Goal: Task Accomplishment & Management: Manage account settings

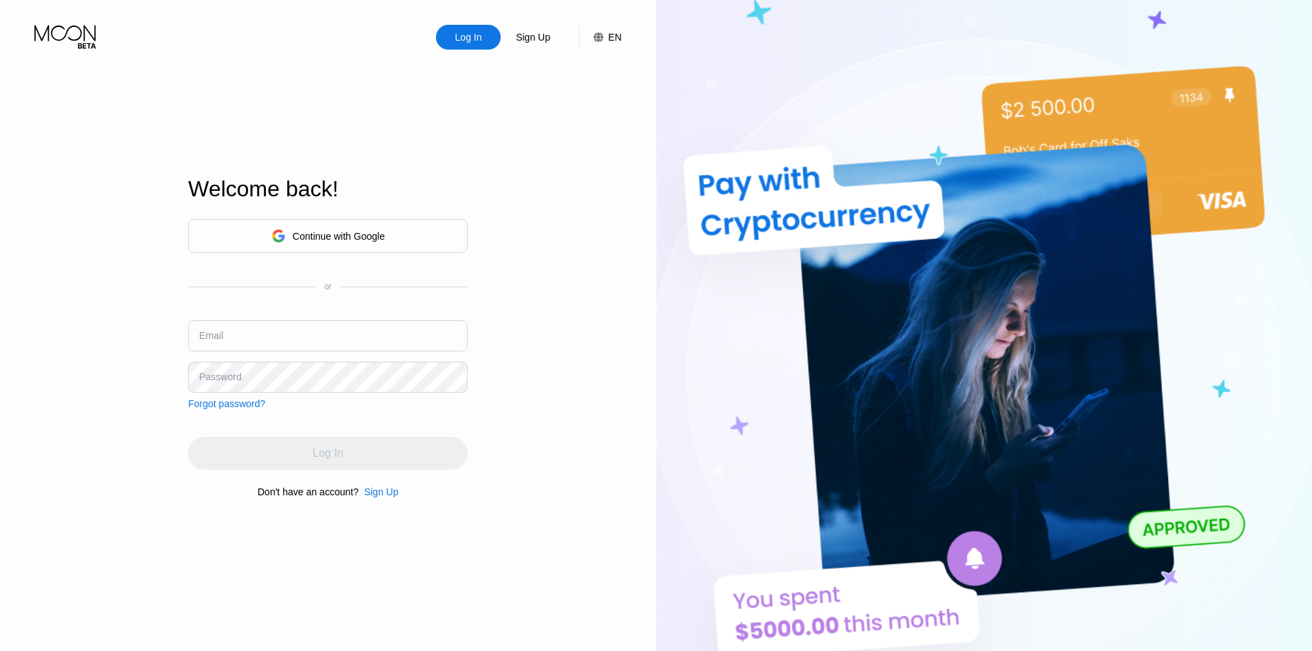
click at [299, 331] on input "text" at bounding box center [328, 335] width 280 height 31
paste input "[EMAIL_ADDRESS][DOMAIN_NAME]"
type input "[EMAIL_ADDRESS][DOMAIN_NAME]"
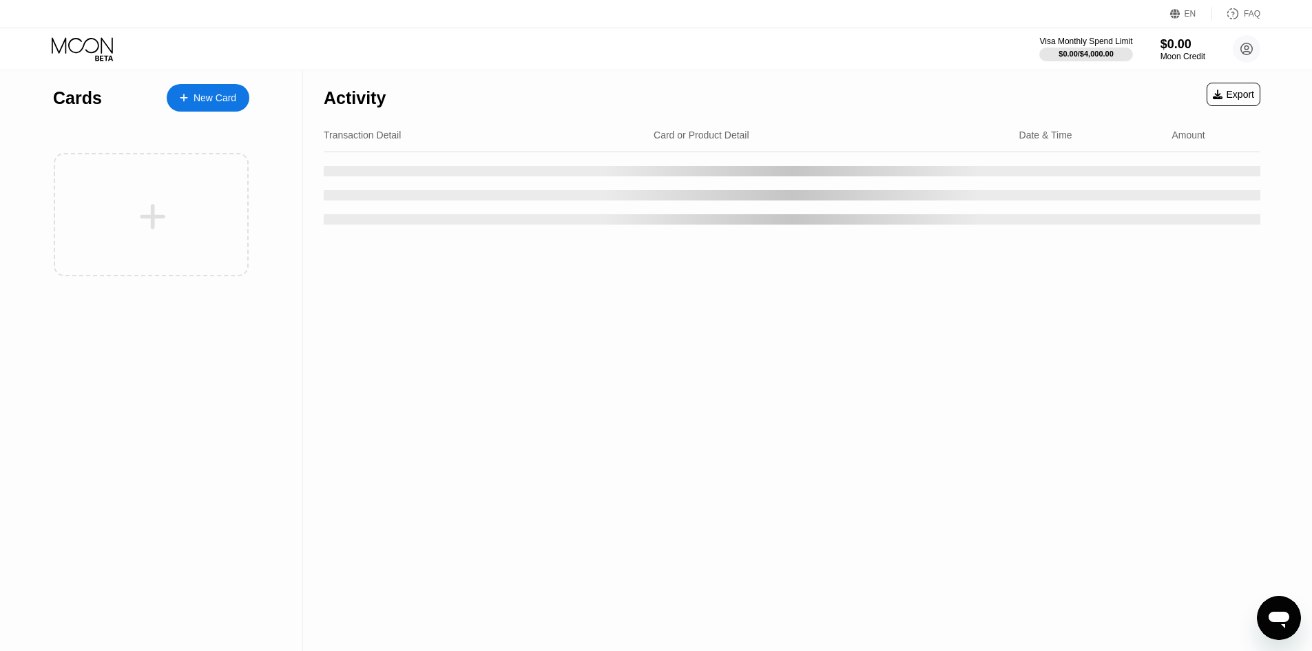
click at [368, 421] on div "Activity Export Transaction Detail Card or Product Detail Date & Time Amount" at bounding box center [792, 360] width 978 height 581
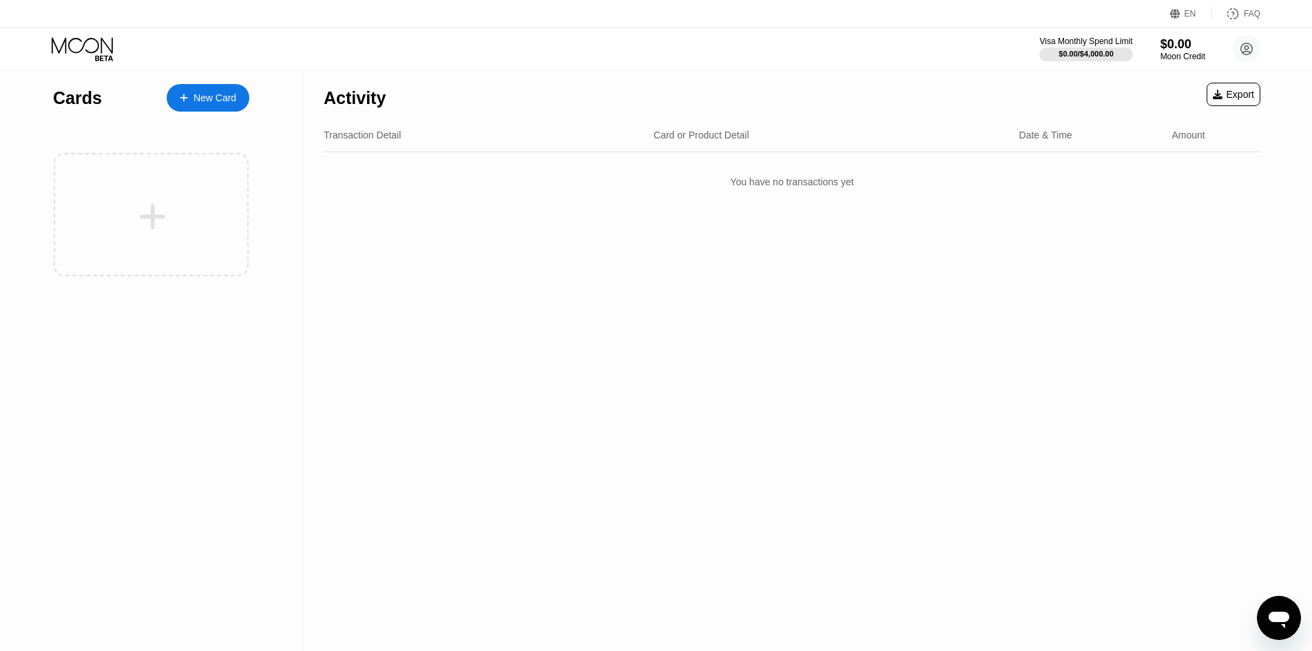
click at [211, 99] on div "New Card" at bounding box center [215, 98] width 43 height 12
